Goal: Task Accomplishment & Management: Complete application form

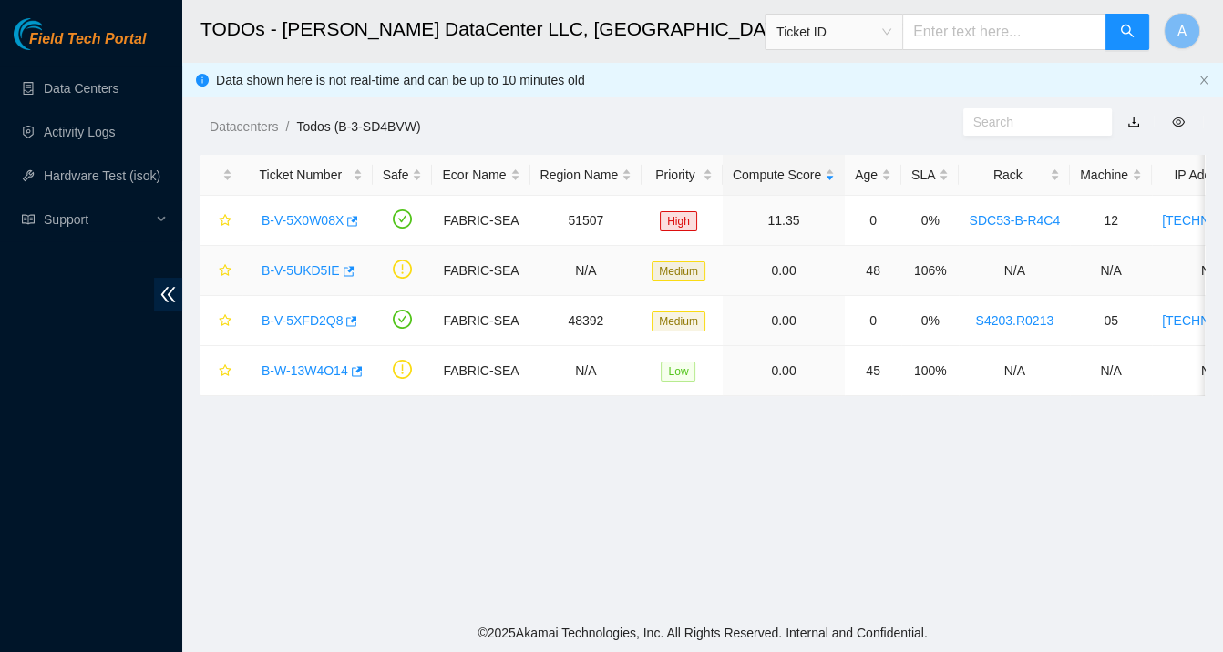
click at [272, 265] on link "B-V-5UKD5IE" at bounding box center [300, 270] width 78 height 15
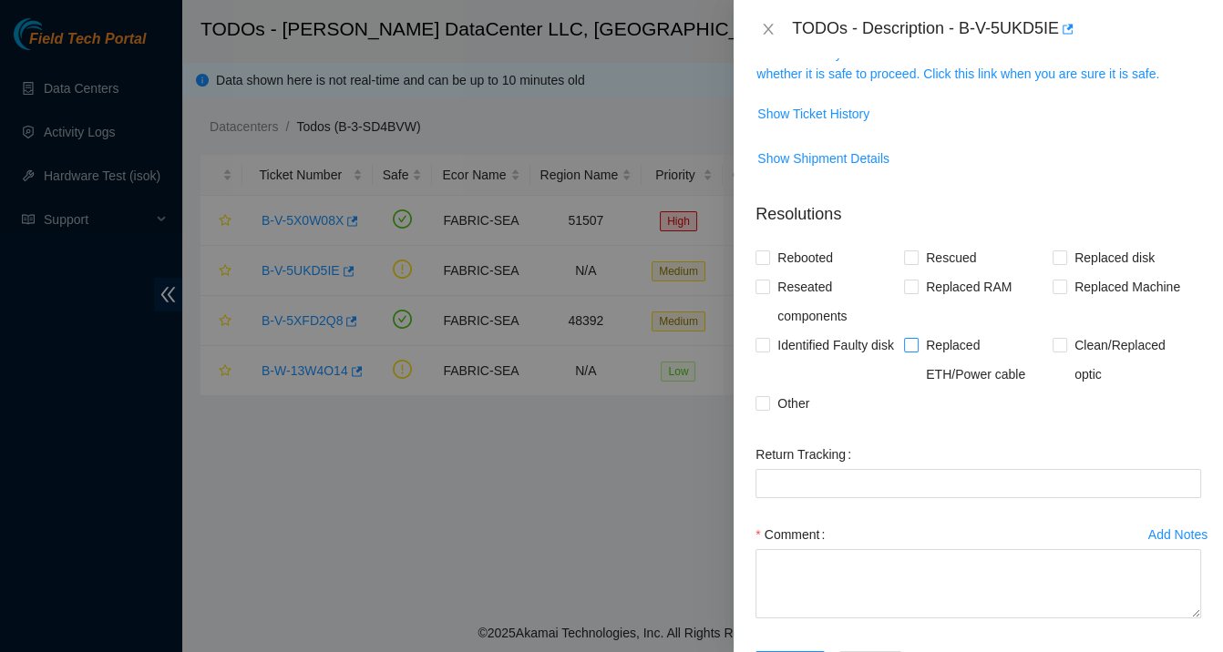
scroll to position [363, 0]
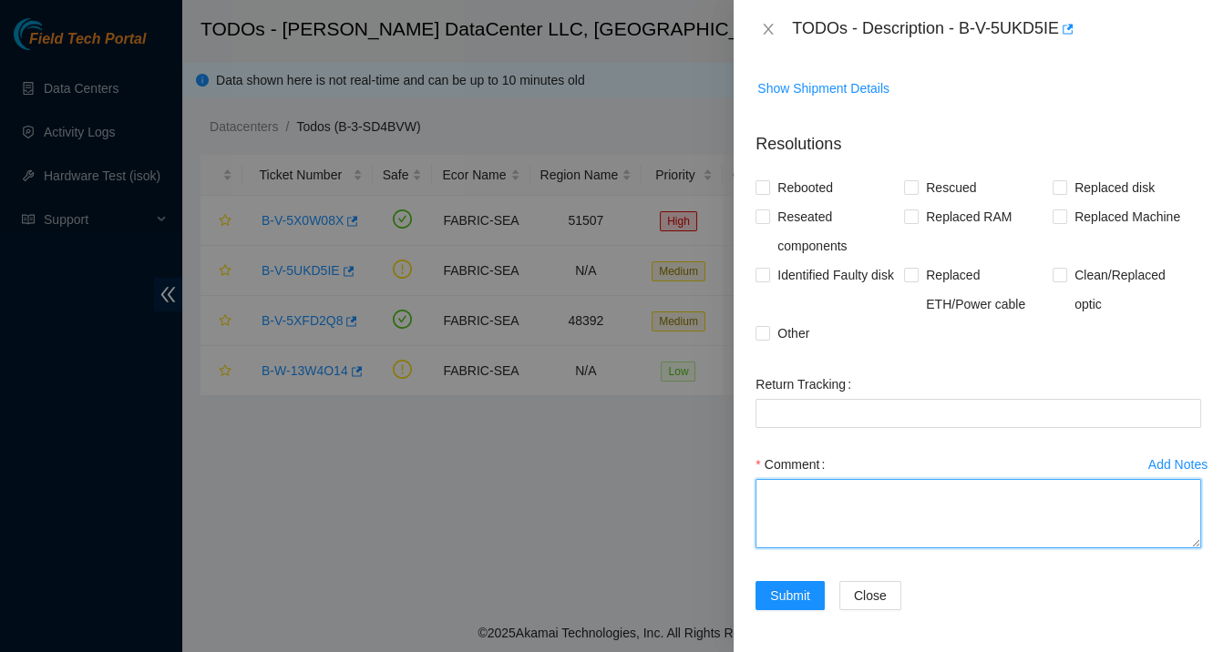
click at [872, 515] on textarea "Comment" at bounding box center [978, 513] width 446 height 69
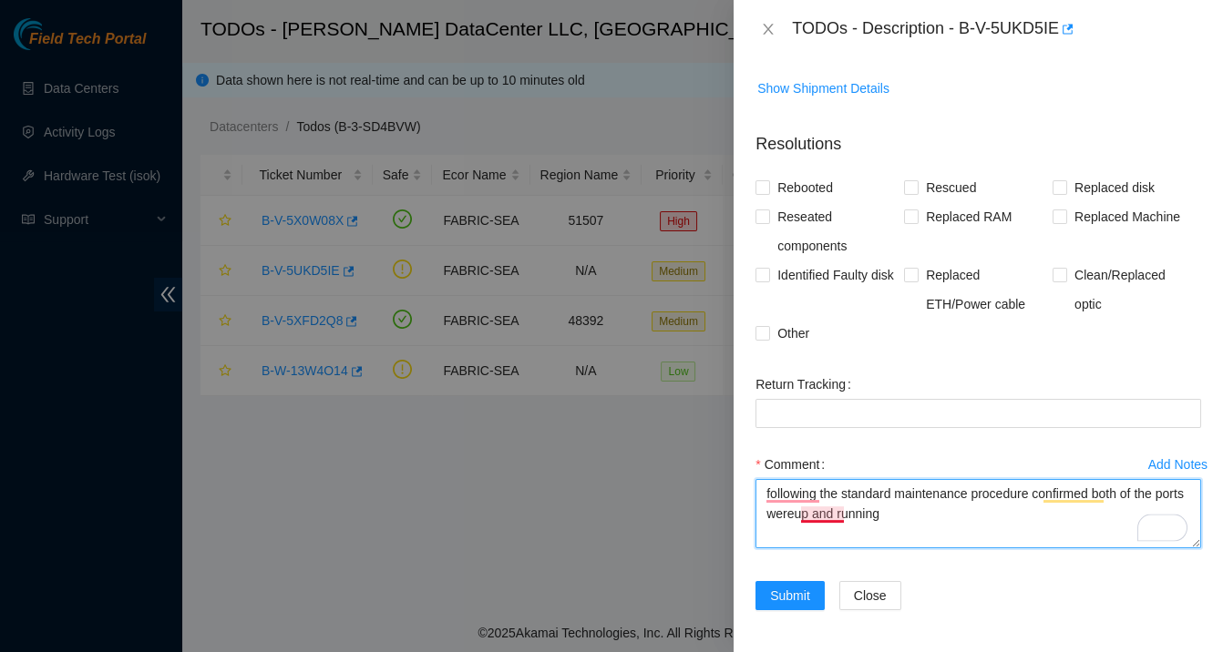
click at [831, 516] on textarea "following the standard maintenance procedure confirmed both of the ports wereup…" at bounding box center [978, 513] width 446 height 69
click at [949, 517] on textarea "Following the standard maintenance procedure confirmed that both of the ports w…" at bounding box center [978, 513] width 446 height 69
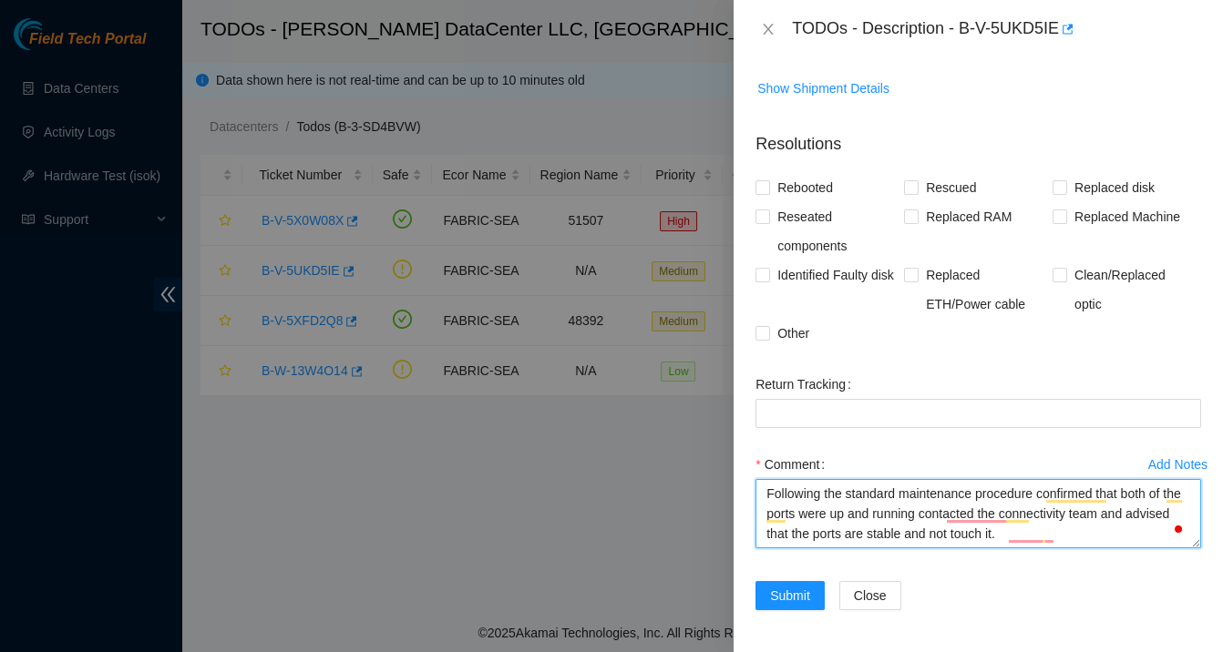
type textarea "Following the standard maintenance procedure confirmed that both of the ports w…"
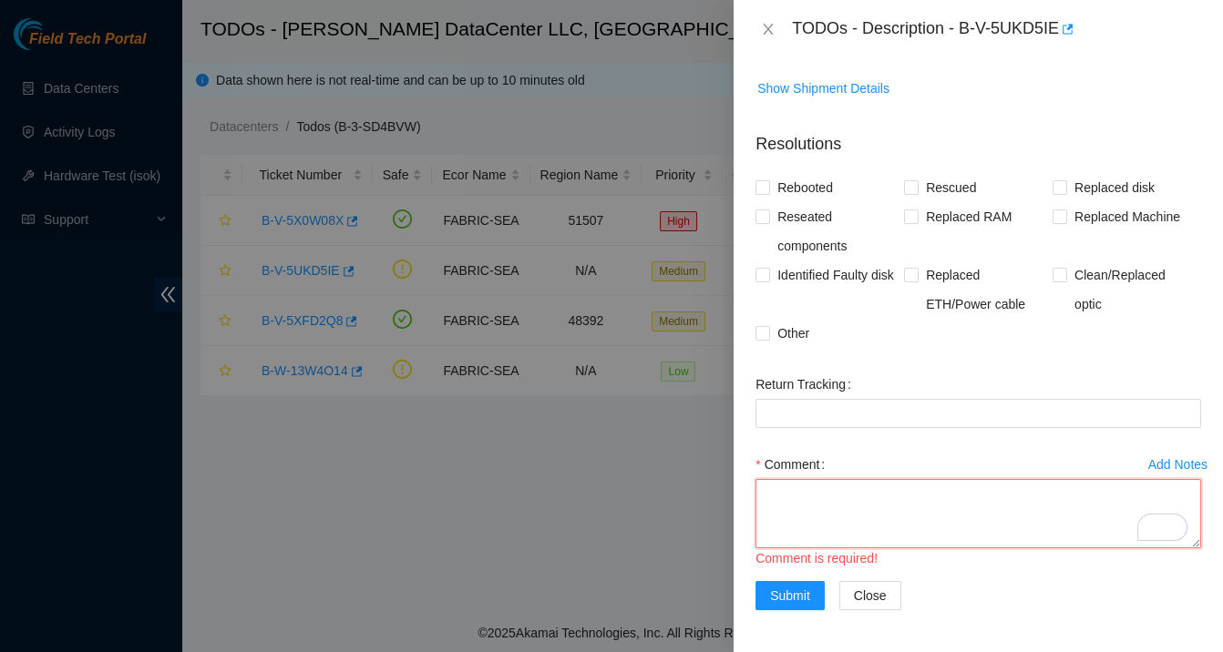
paste textarea "Following standard maintenance procedure, verified that both ports were up and …"
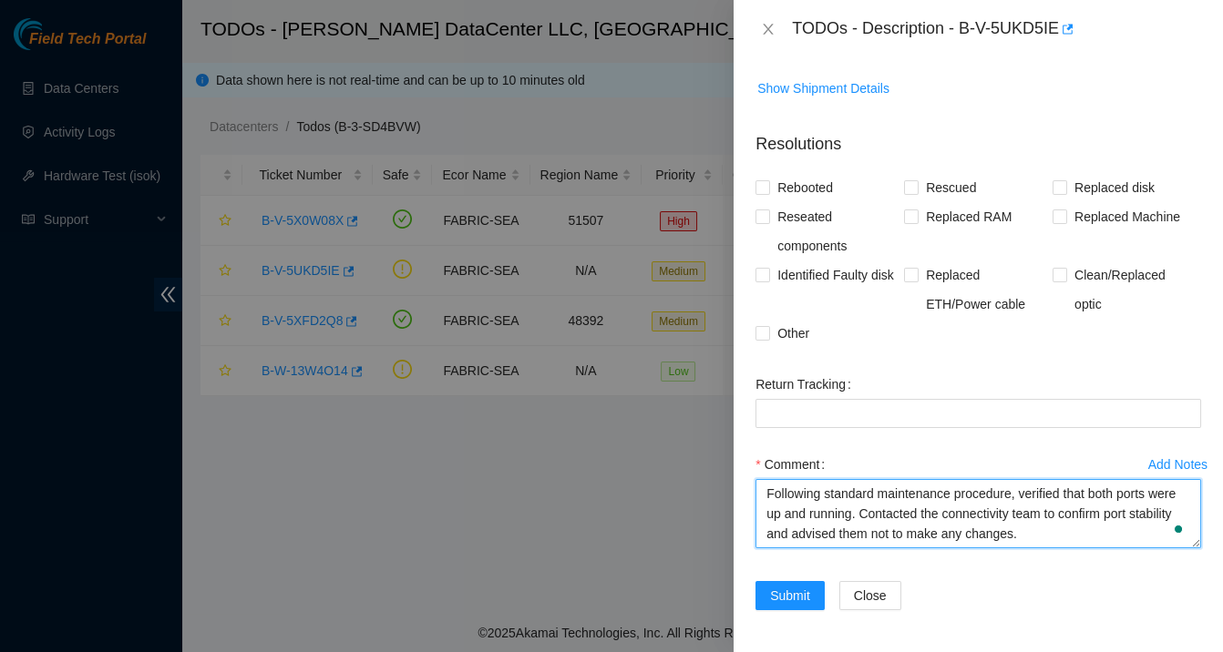
click at [839, 531] on textarea "Following standard maintenance procedure, verified that both ports were up and …" at bounding box center [978, 513] width 446 height 69
drag, startPoint x: 922, startPoint y: 535, endPoint x: 891, endPoint y: 529, distance: 31.5
click at [891, 529] on textarea "Following standard maintenance procedure, verified that both ports were up and …" at bounding box center [978, 513] width 446 height 69
click at [1130, 537] on textarea "Following standard maintenance procedure, verified that both ports were up and …" at bounding box center [978, 513] width 446 height 69
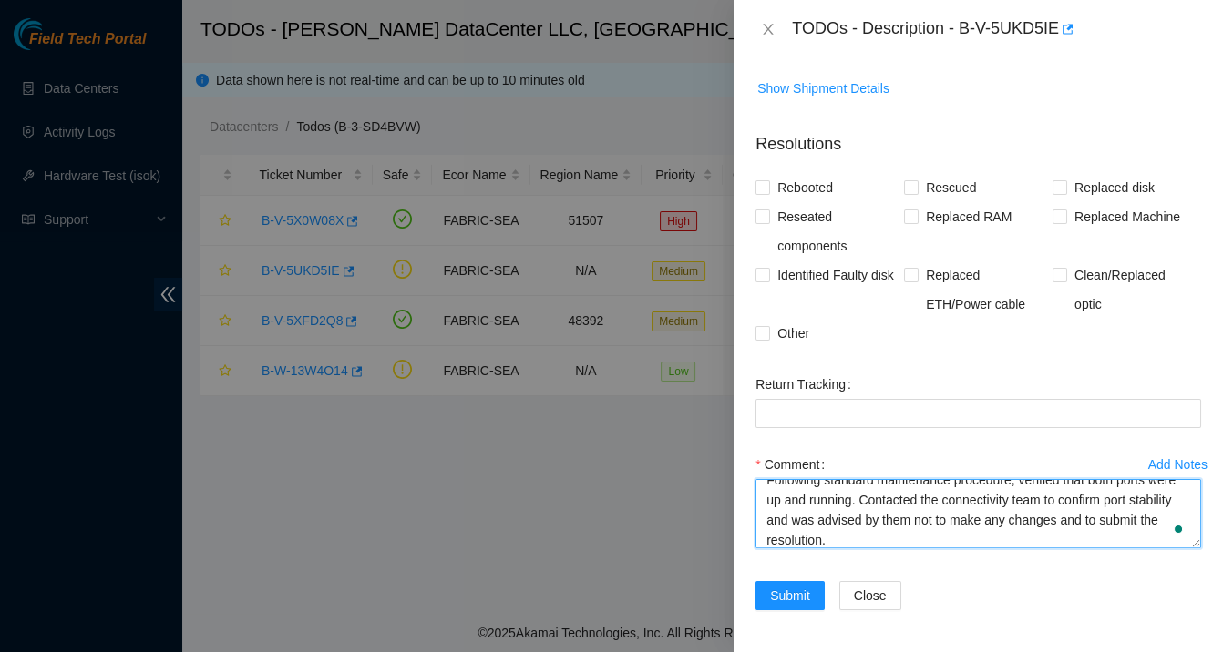
type textarea "Following standard maintenance procedure, verified that both ports were up and …"
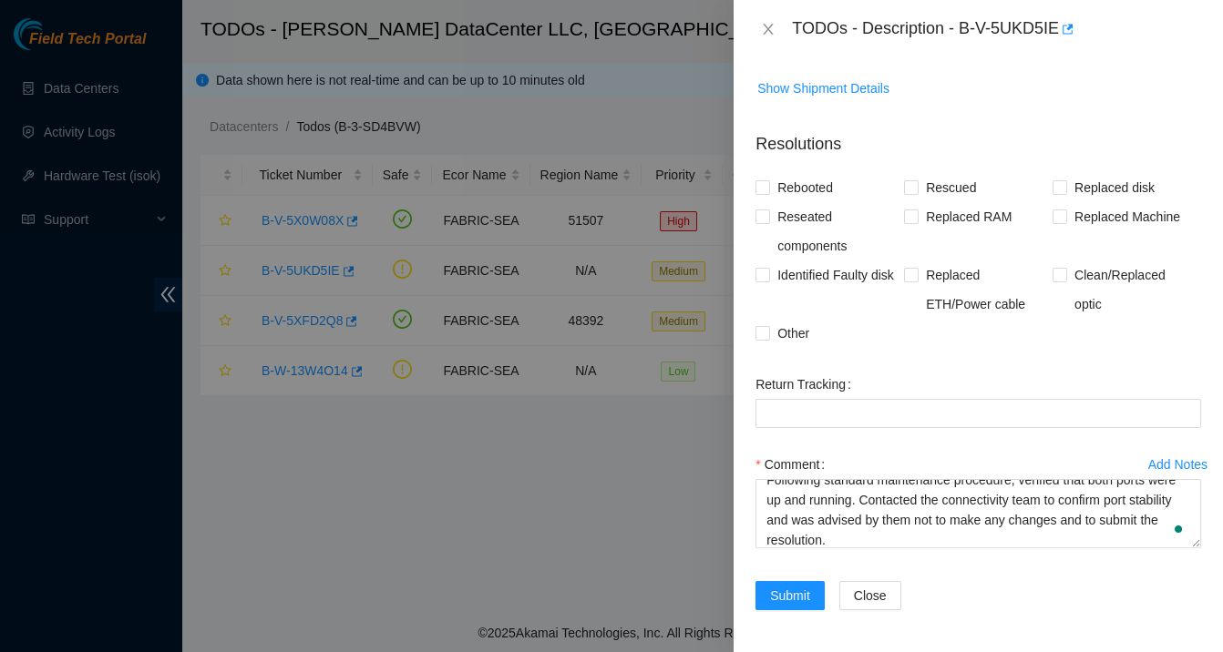
click at [917, 551] on div "Comment Following standard maintenance procedure, verified that both ports were…" at bounding box center [978, 504] width 446 height 109
click at [776, 595] on span "Submit" at bounding box center [790, 596] width 40 height 20
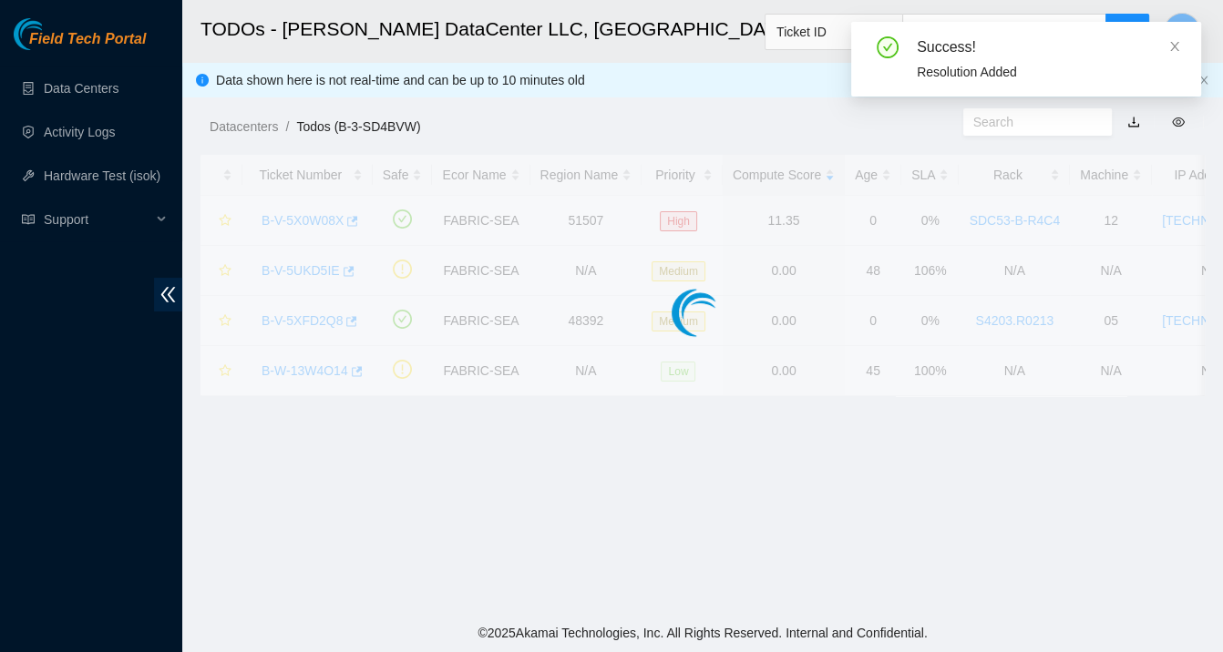
scroll to position [423, 0]
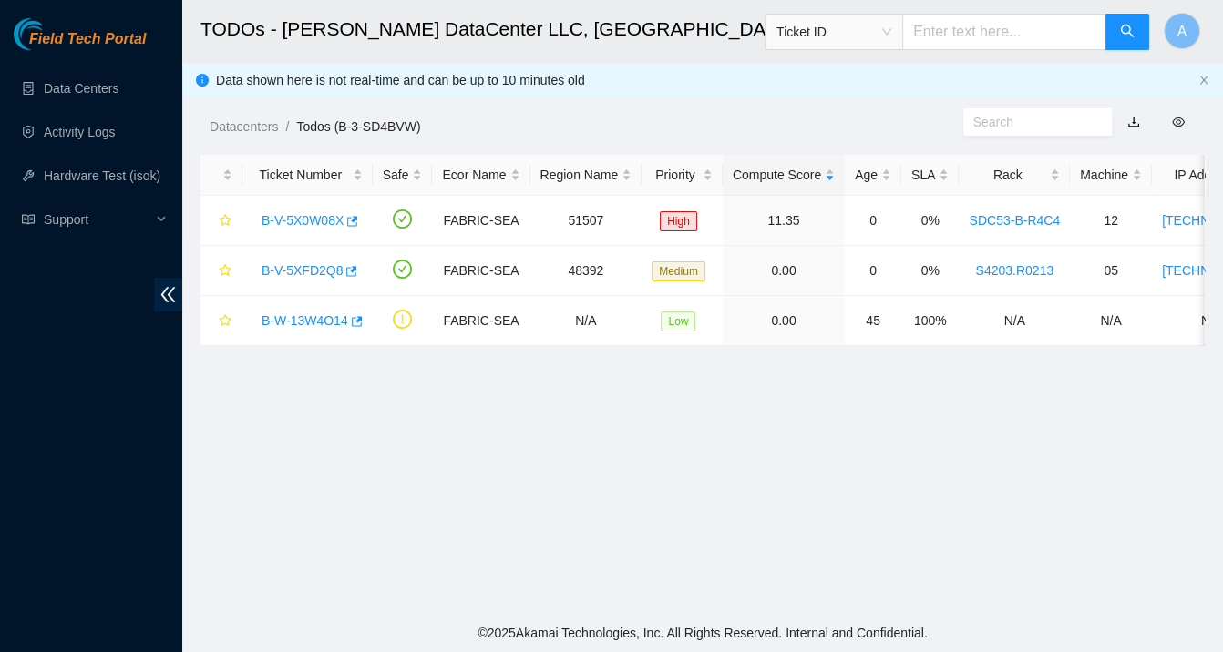
click at [363, 449] on main "TODOs - [PERSON_NAME] DataCenter LLC, [GEOGRAPHIC_DATA], [GEOGRAPHIC_DATA] Tick…" at bounding box center [702, 307] width 1040 height 614
click at [122, 205] on span "Support" at bounding box center [98, 219] width 108 height 36
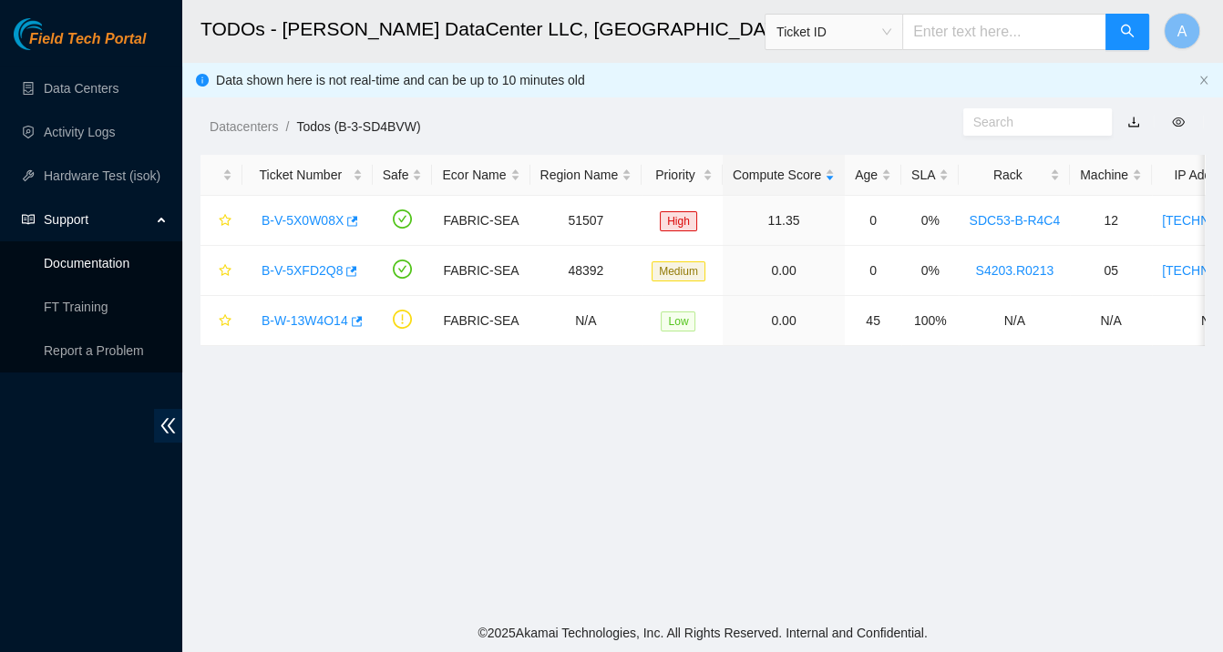
click at [129, 269] on link "Documentation" at bounding box center [87, 263] width 86 height 15
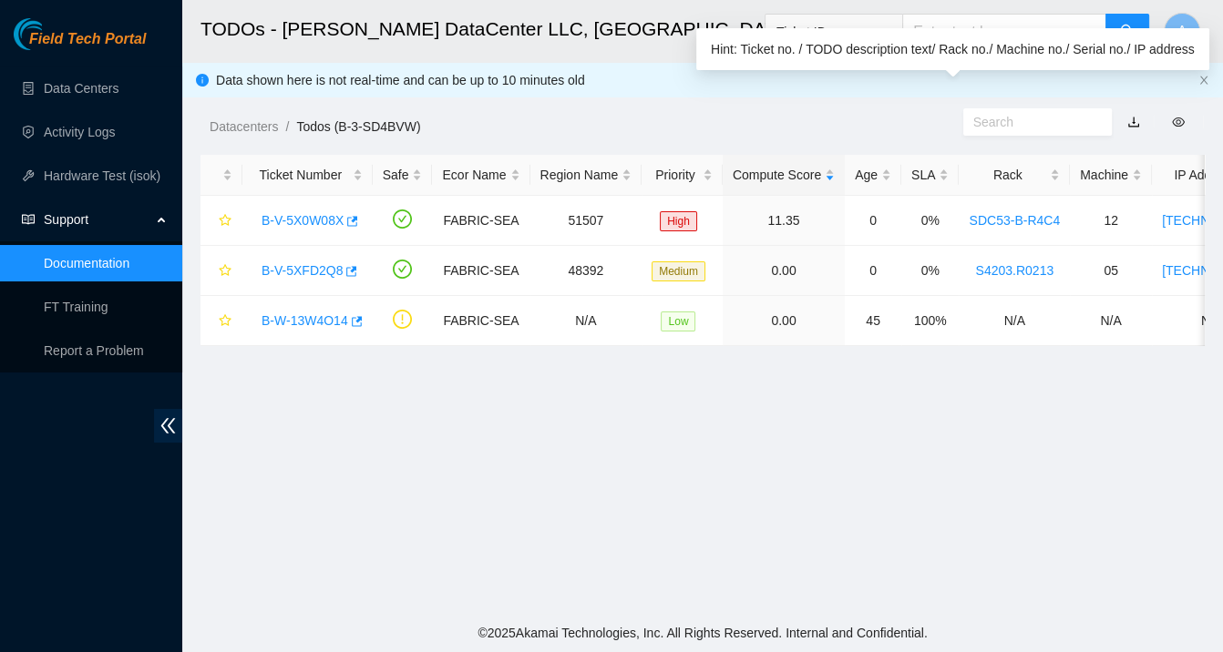
click at [1008, 121] on input "text" at bounding box center [1030, 122] width 115 height 20
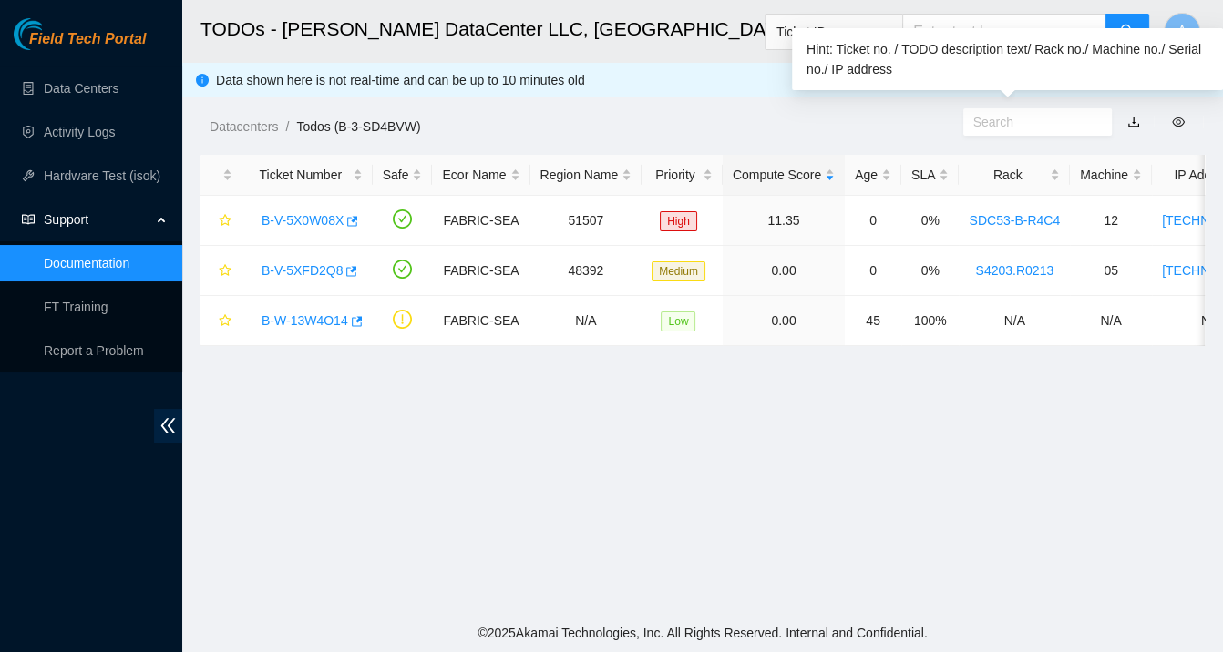
click at [1009, 128] on input "text" at bounding box center [1030, 122] width 115 height 20
paste input "B-V-5W4QH9D"
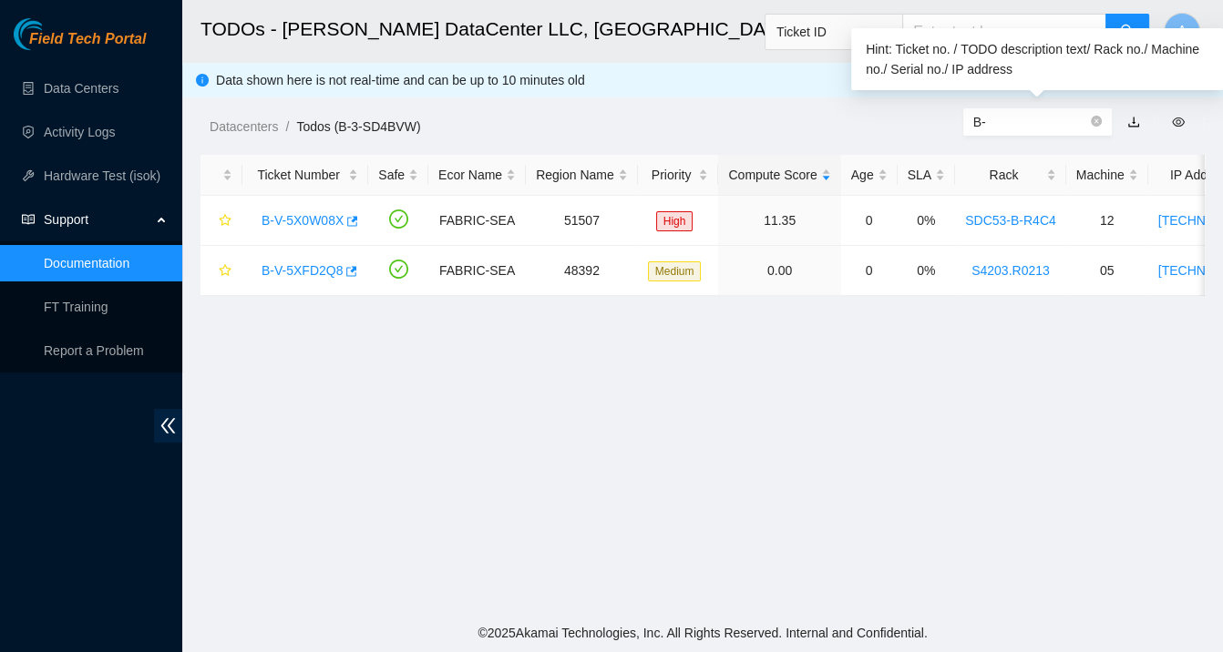
type input "B"
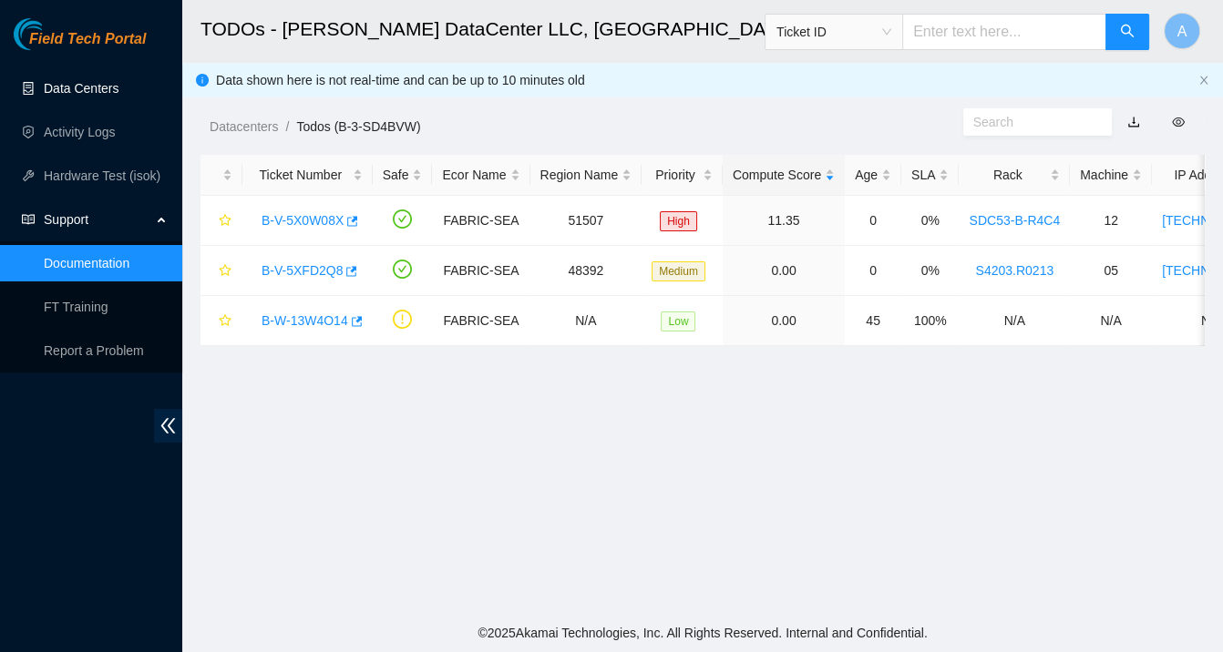
click at [103, 84] on link "Data Centers" at bounding box center [81, 88] width 75 height 15
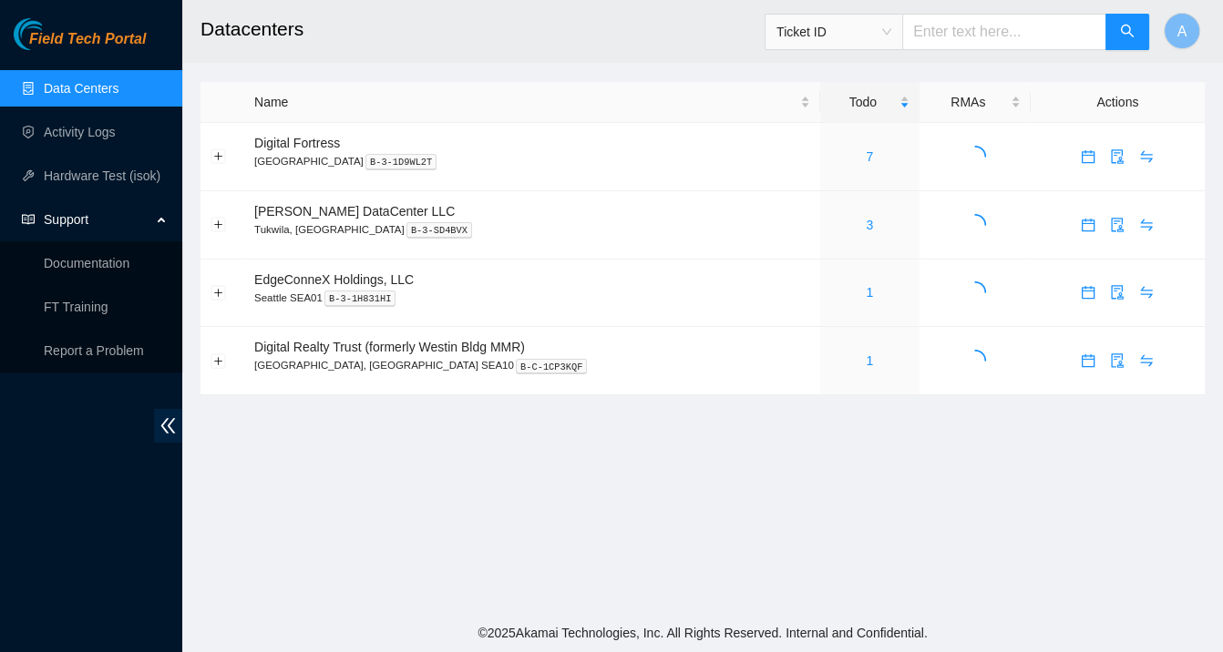
click at [980, 42] on input "text" at bounding box center [1004, 32] width 204 height 36
paste input "B-V-5W4QH9D"
type input "B-V-5W4QH9D"
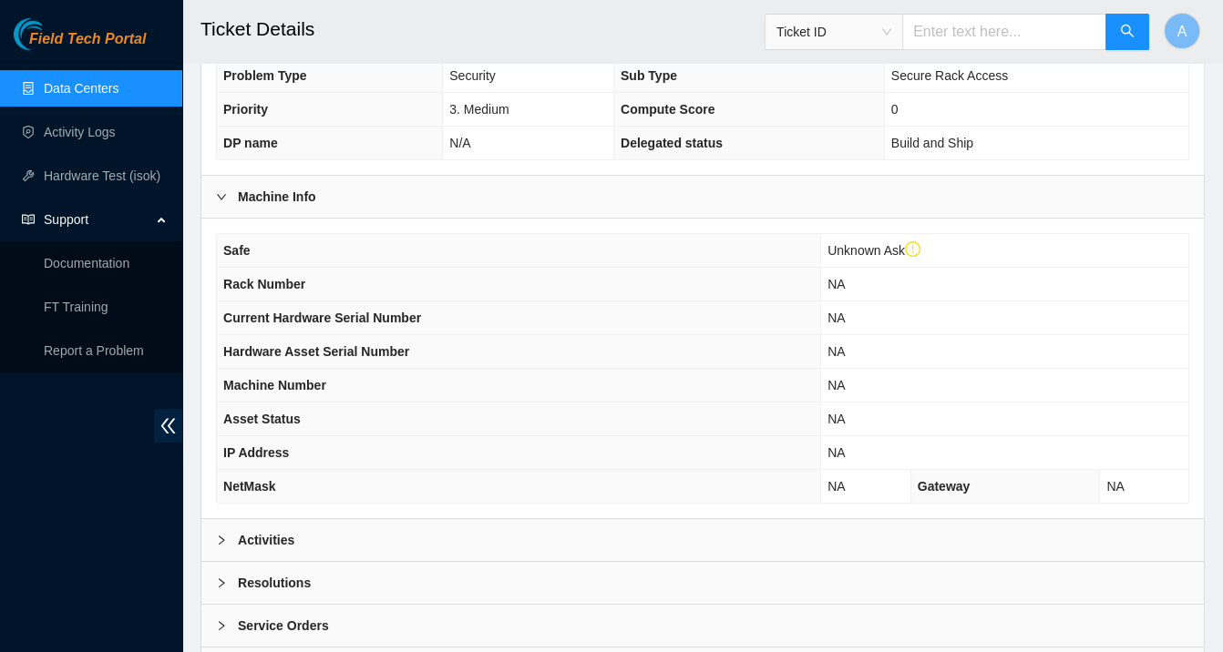
scroll to position [555, 0]
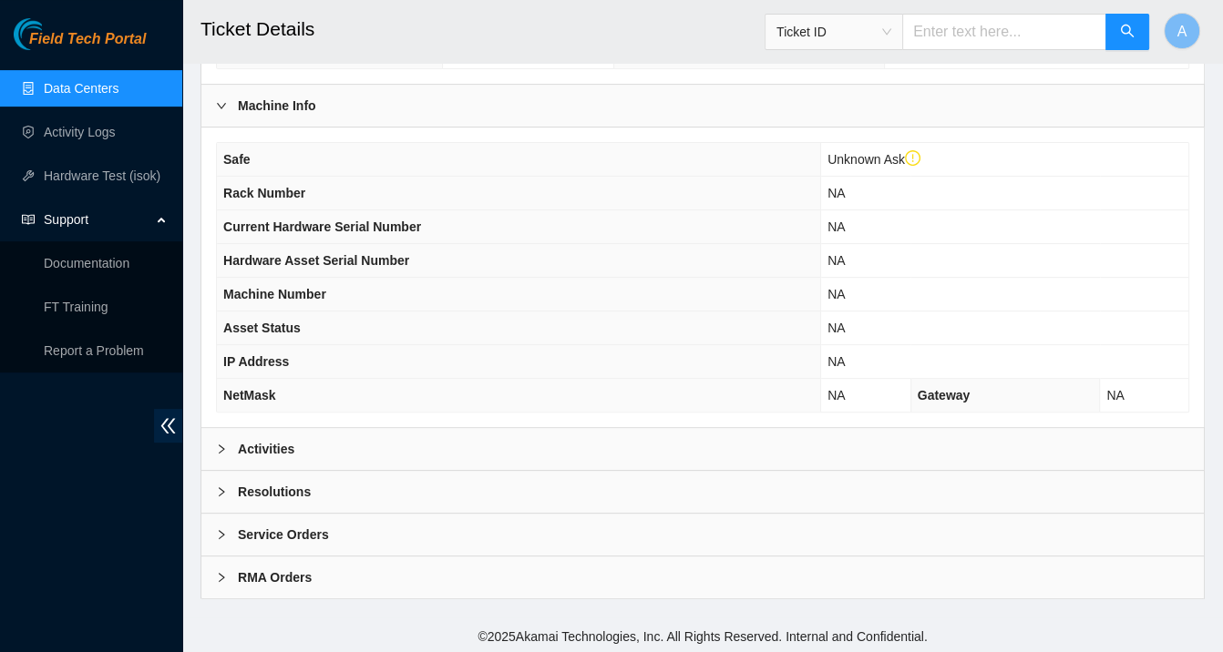
click at [506, 438] on div "Activities" at bounding box center [702, 449] width 1002 height 42
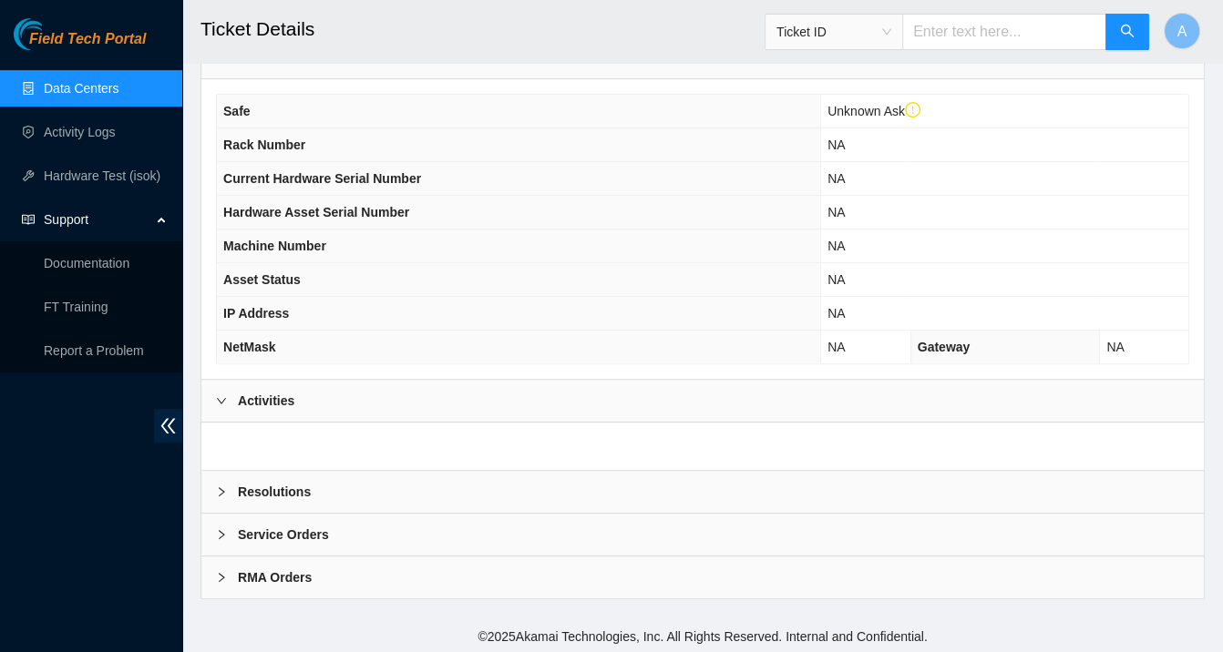
click at [466, 477] on div "Resolutions" at bounding box center [702, 492] width 1002 height 42
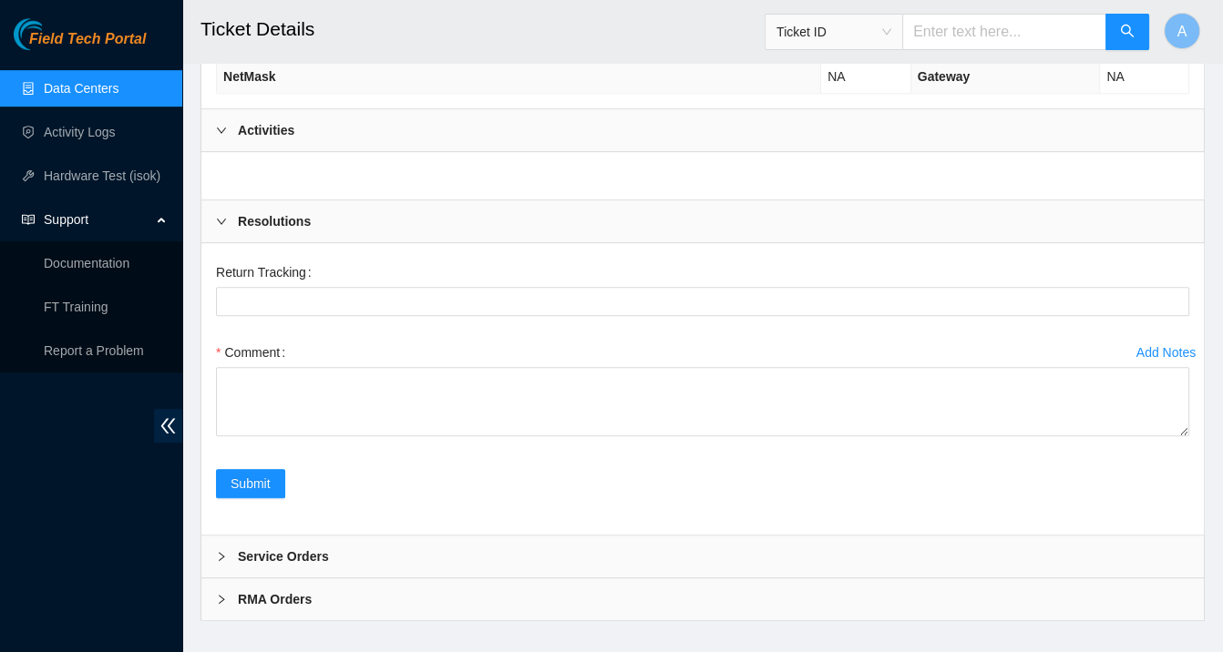
click at [417, 555] on div "Service Orders" at bounding box center [702, 557] width 1002 height 42
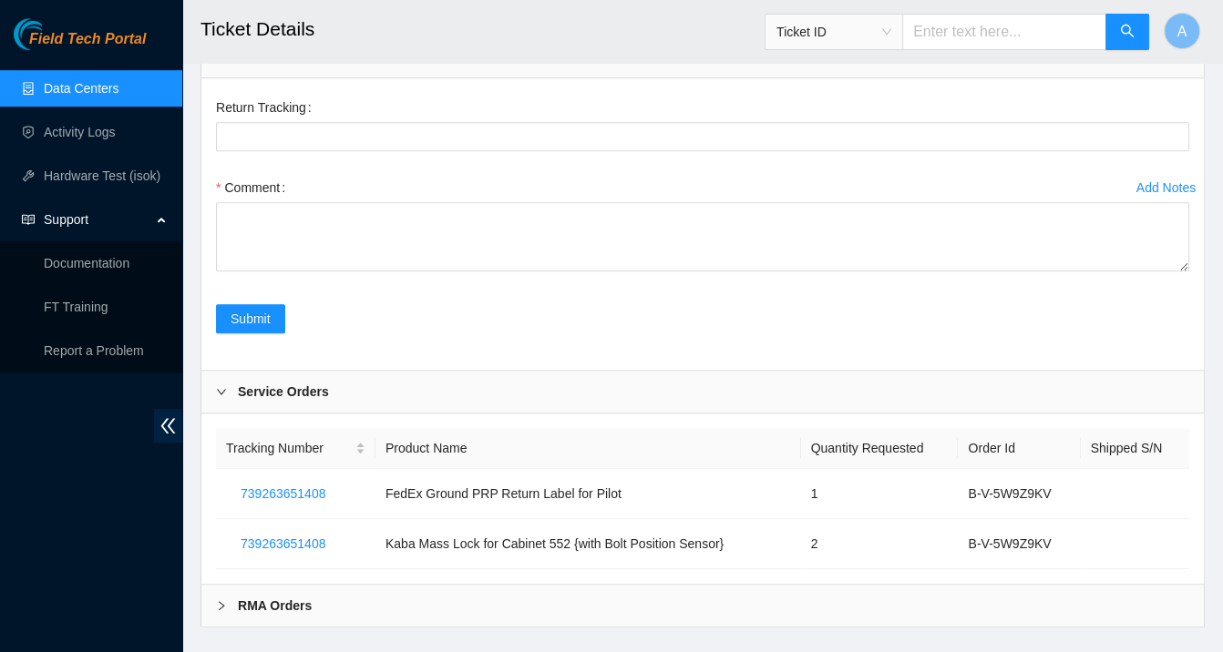
scroll to position [1066, 0]
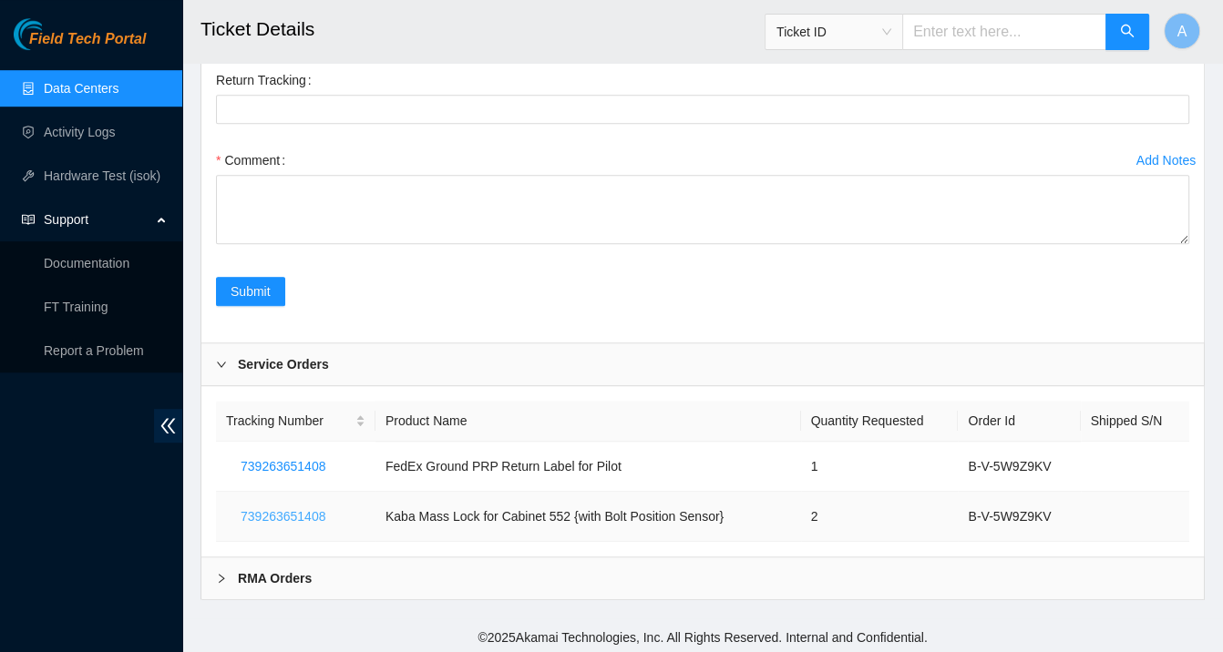
drag, startPoint x: 348, startPoint y: 516, endPoint x: 273, endPoint y: 515, distance: 74.7
click at [241, 515] on td "739263651408" at bounding box center [295, 517] width 159 height 50
click at [273, 515] on span "739263651408" at bounding box center [283, 517] width 85 height 20
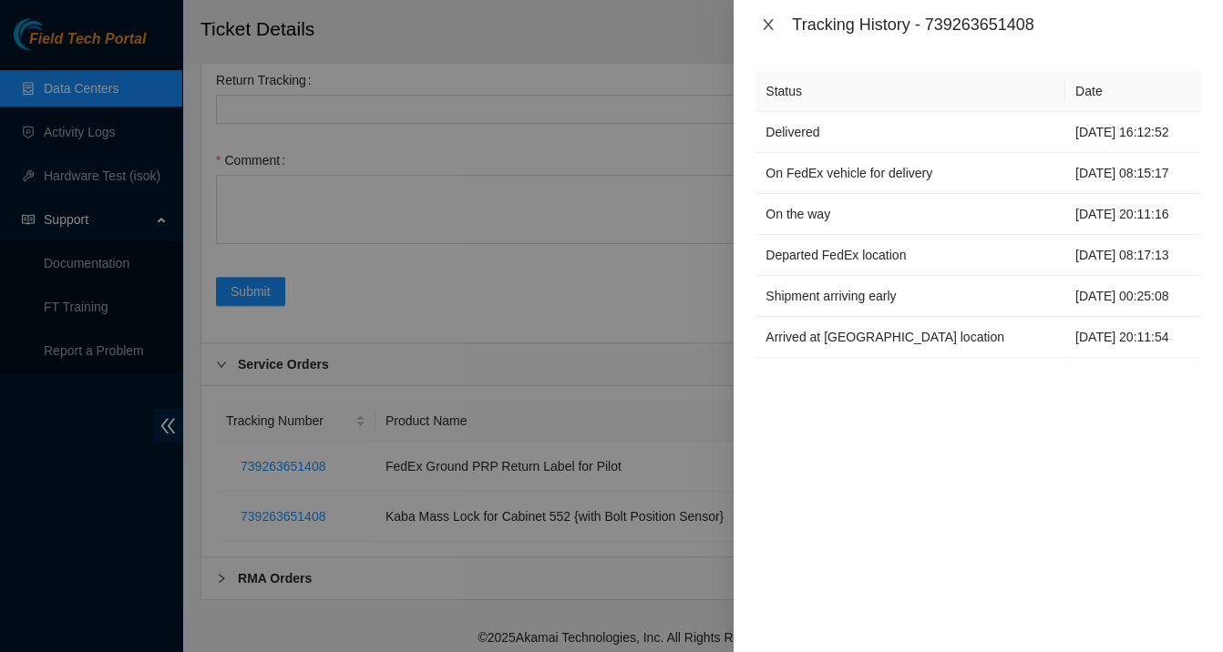
click at [771, 27] on icon "close" at bounding box center [768, 24] width 10 height 11
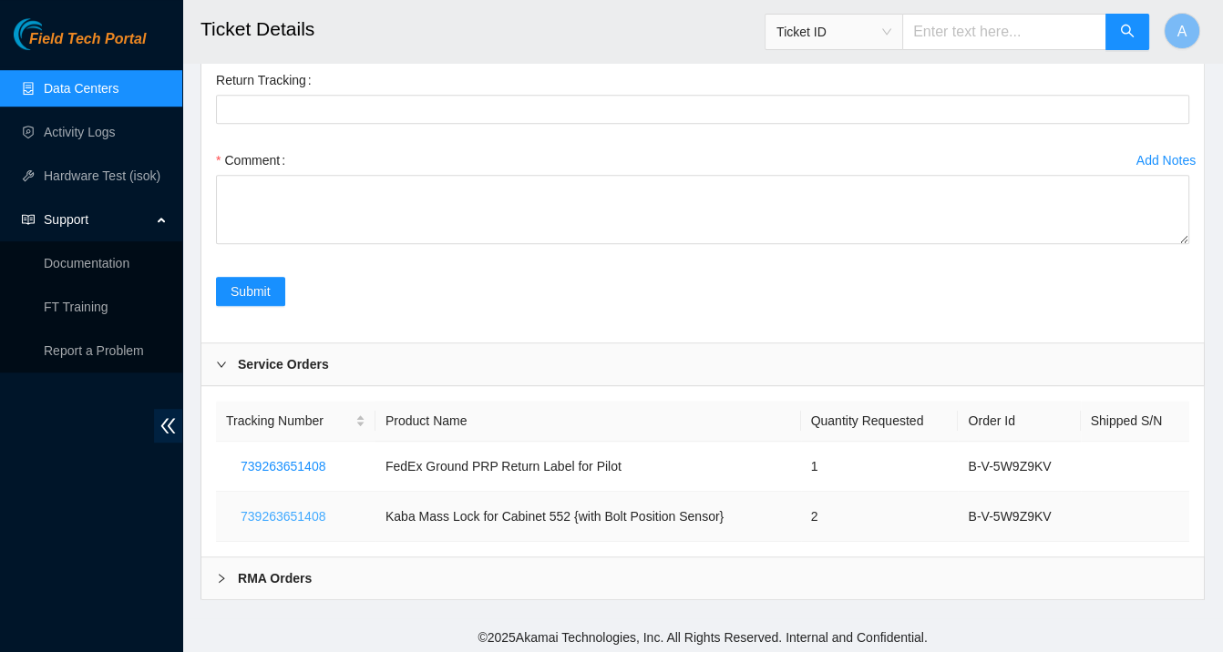
drag, startPoint x: 227, startPoint y: 516, endPoint x: 304, endPoint y: 564, distance: 91.3
click at [303, 522] on button "739263651408" at bounding box center [283, 516] width 114 height 29
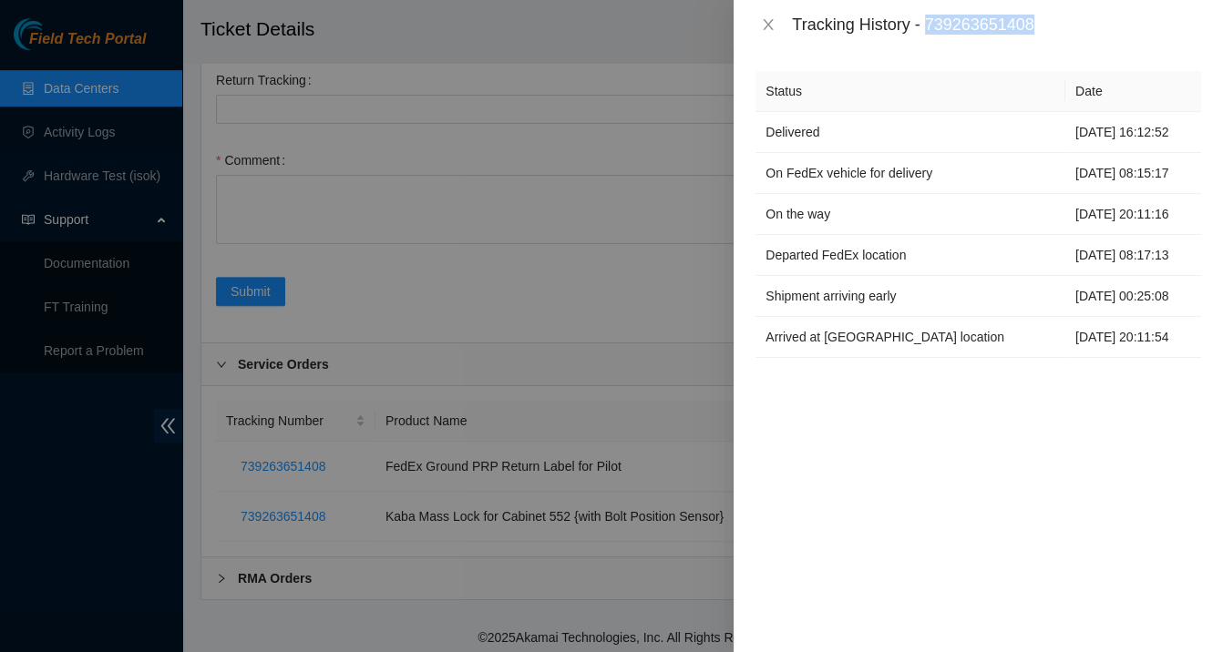
drag, startPoint x: 932, startPoint y: 23, endPoint x: 1061, endPoint y: 21, distance: 129.4
click at [1061, 21] on div "Tracking History - 739263651408" at bounding box center [996, 25] width 409 height 20
copy div "739263651408"
click at [764, 26] on icon "close" at bounding box center [768, 24] width 15 height 15
